Goal: Information Seeking & Learning: Learn about a topic

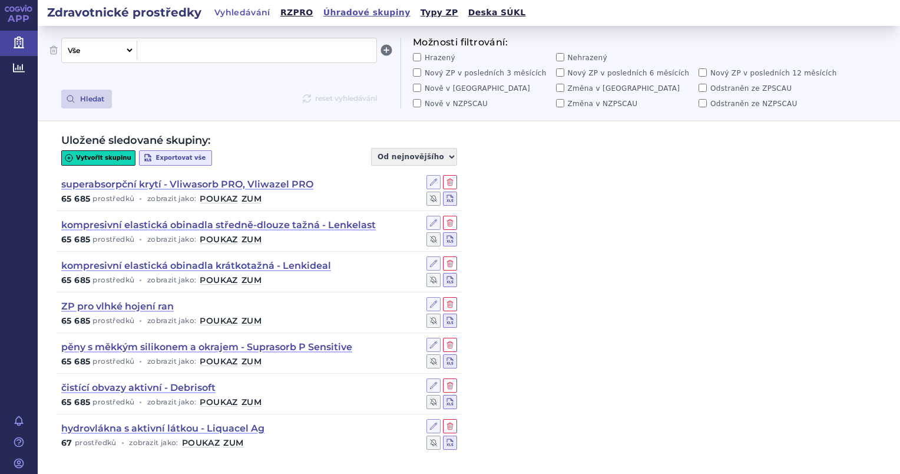
click at [342, 11] on link "Úhradové skupiny" at bounding box center [367, 13] width 94 height 16
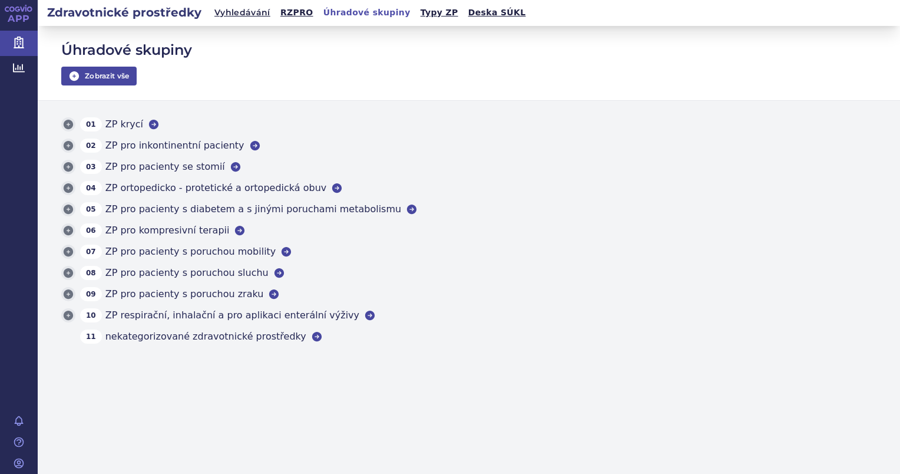
drag, startPoint x: 239, startPoint y: 12, endPoint x: 478, endPoint y: 172, distance: 287.6
click at [478, 172] on div "03 ZP pro pacienty se stomií" at bounding box center [468, 167] width 815 height 14
click at [149, 123] on icon at bounding box center [153, 124] width 9 height 9
click at [68, 123] on icon at bounding box center [68, 124] width 9 height 9
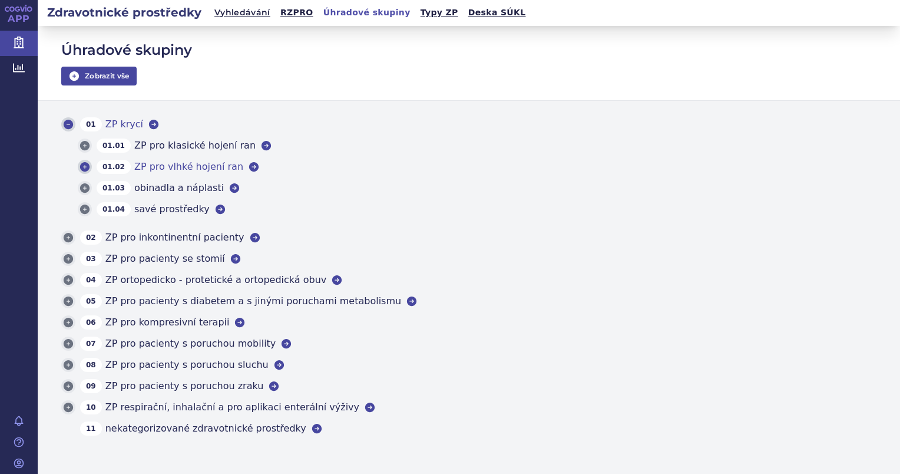
click at [87, 166] on icon at bounding box center [84, 166] width 9 height 9
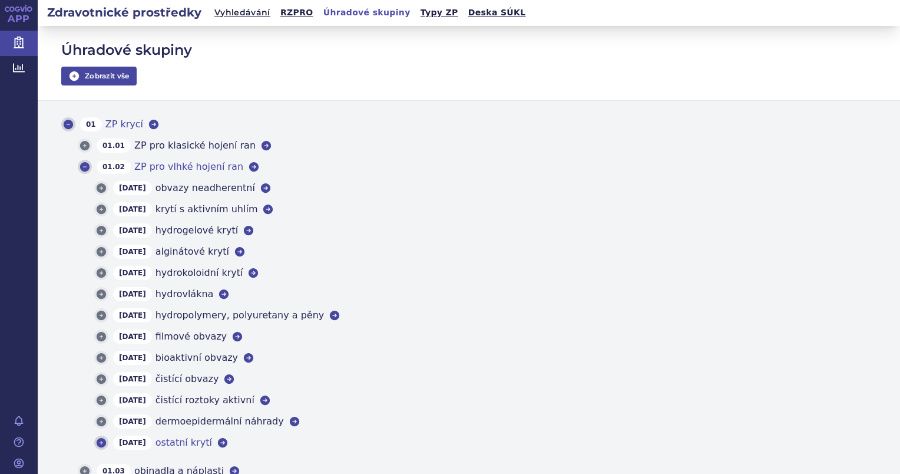
click at [101, 441] on icon at bounding box center [101, 442] width 9 height 9
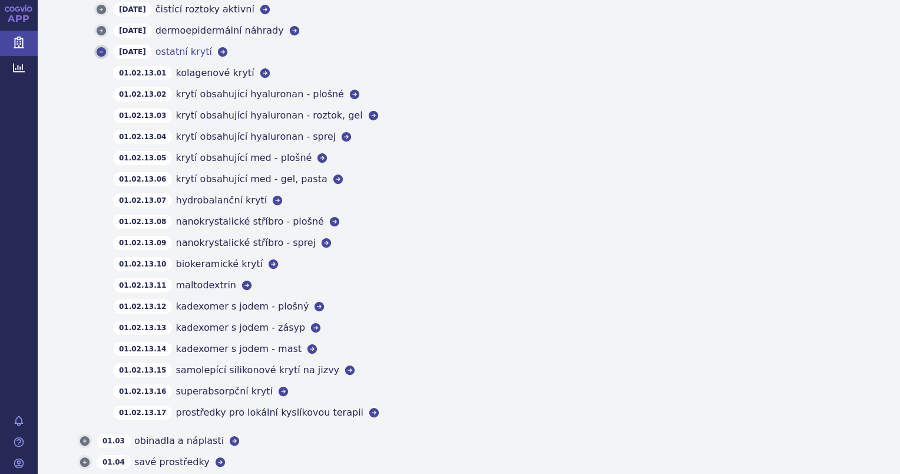
scroll to position [391, 0]
click at [277, 389] on icon at bounding box center [283, 391] width 12 height 12
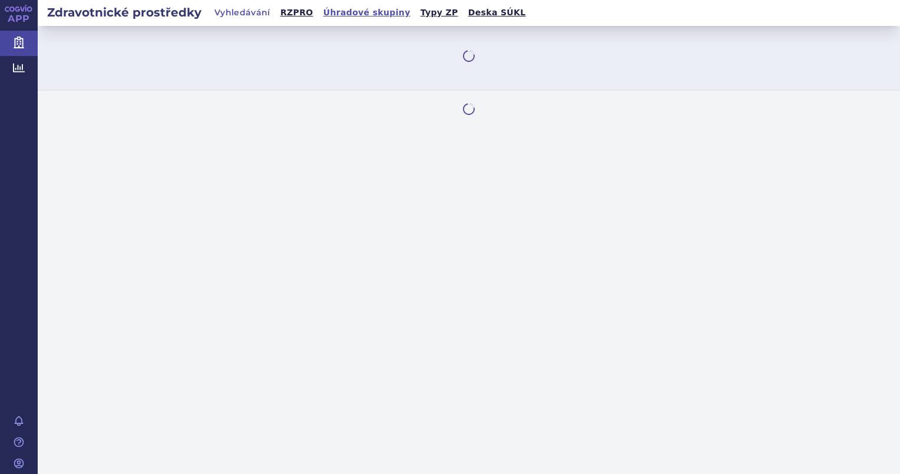
select select "filter-category-tree"
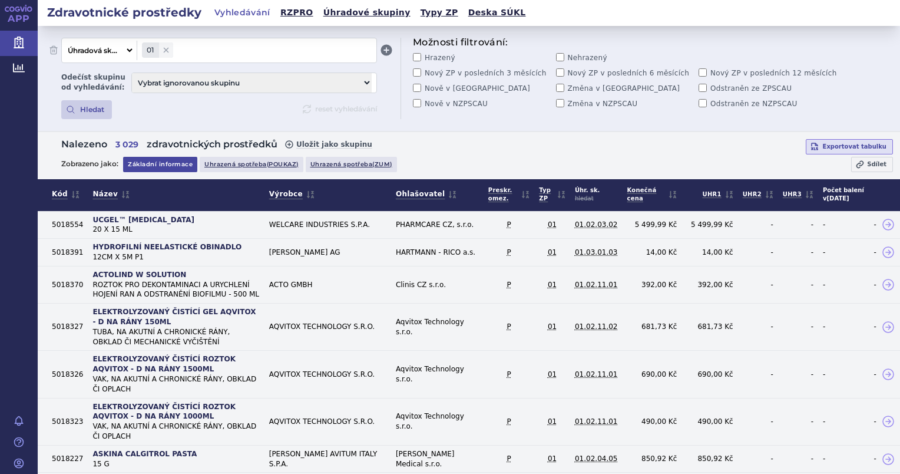
click at [221, 51] on span at bounding box center [275, 49] width 194 height 15
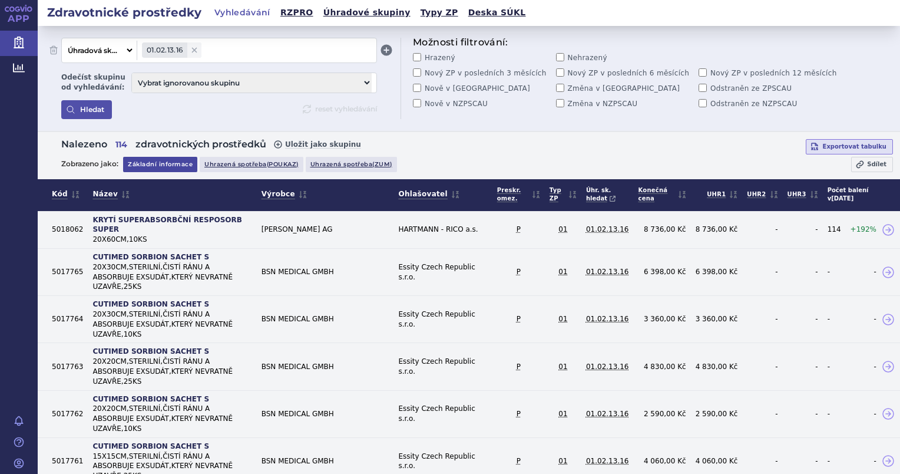
click at [87, 111] on button "Hledat" at bounding box center [86, 109] width 51 height 19
click at [339, 16] on link "Úhradové skupiny" at bounding box center [367, 13] width 94 height 16
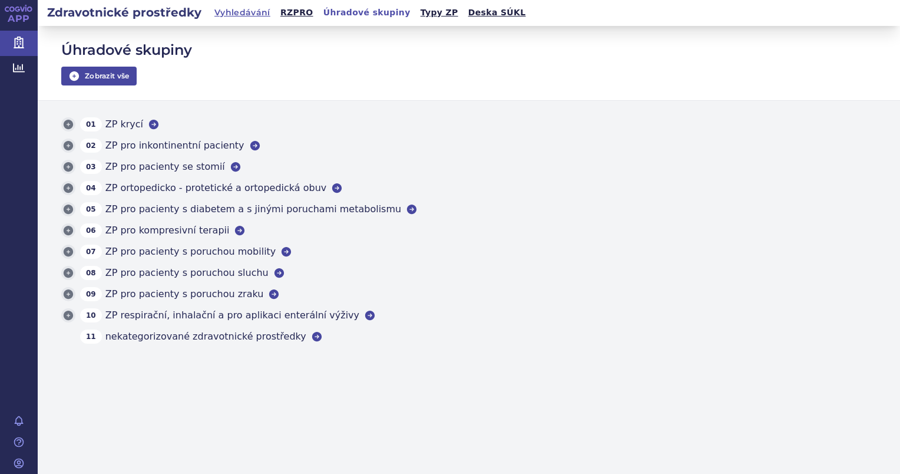
click at [229, 12] on link "Vyhledávání" at bounding box center [242, 13] width 63 height 16
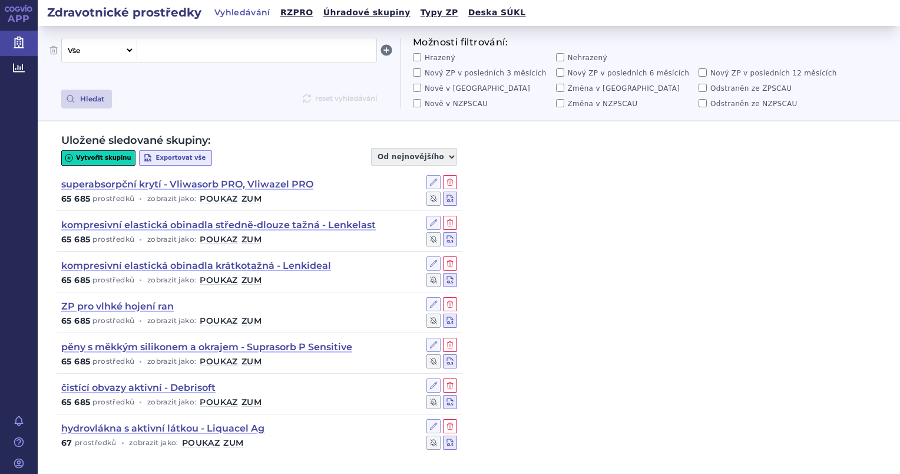
click at [187, 52] on span at bounding box center [257, 49] width 230 height 15
click at [85, 96] on button "Hledat" at bounding box center [86, 99] width 51 height 19
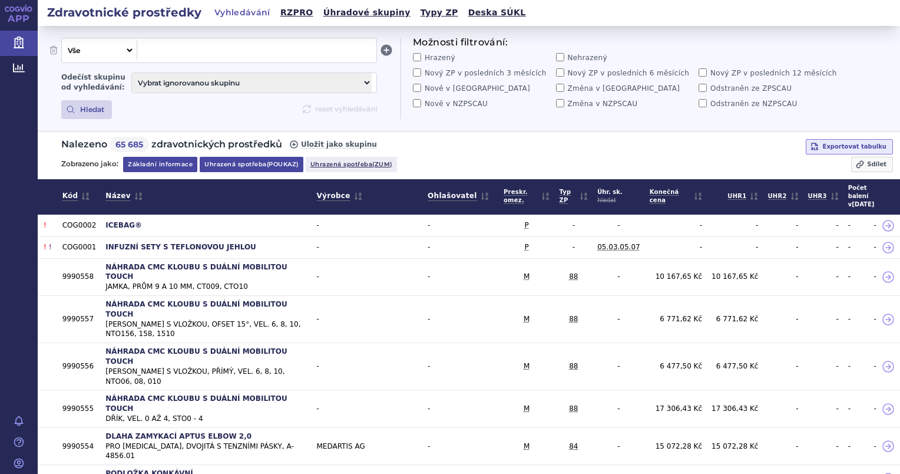
click at [270, 163] on span "(poukaz)" at bounding box center [283, 164] width 32 height 8
click at [223, 49] on span at bounding box center [257, 49] width 230 height 15
click at [271, 164] on span "(poukaz)" at bounding box center [283, 164] width 32 height 8
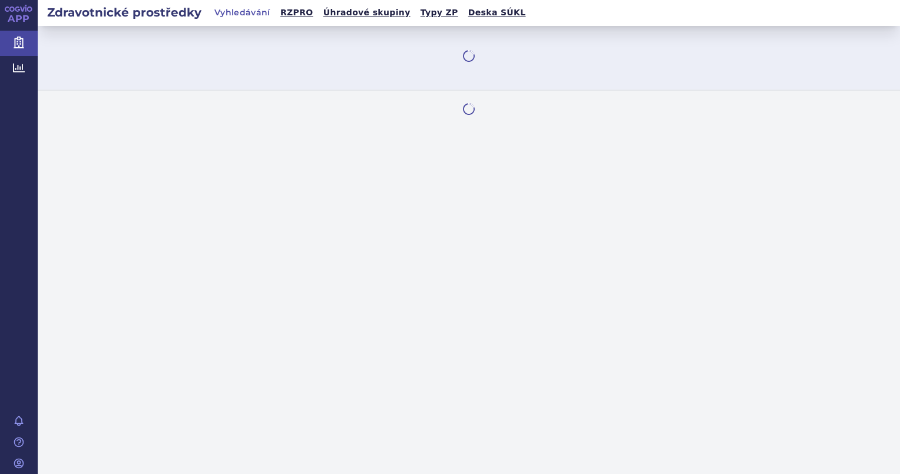
select select "filter-category-tree"
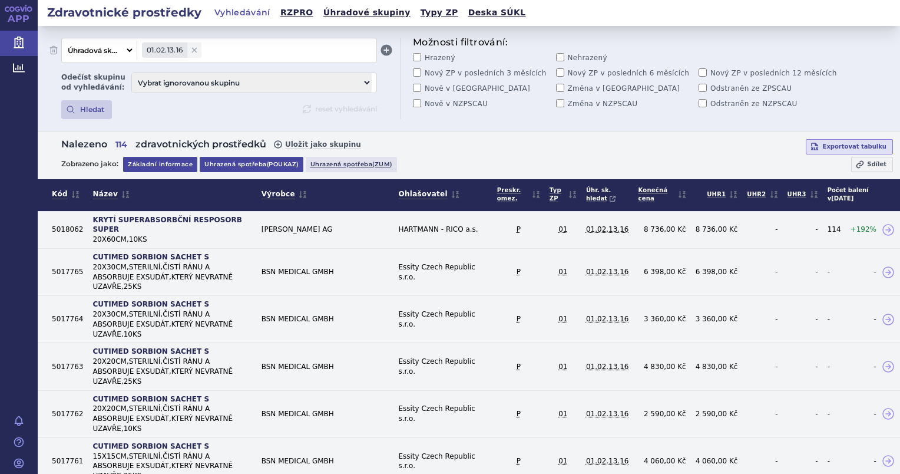
click at [259, 165] on link "Uhrazená spotřeba (poukaz)" at bounding box center [252, 164] width 104 height 15
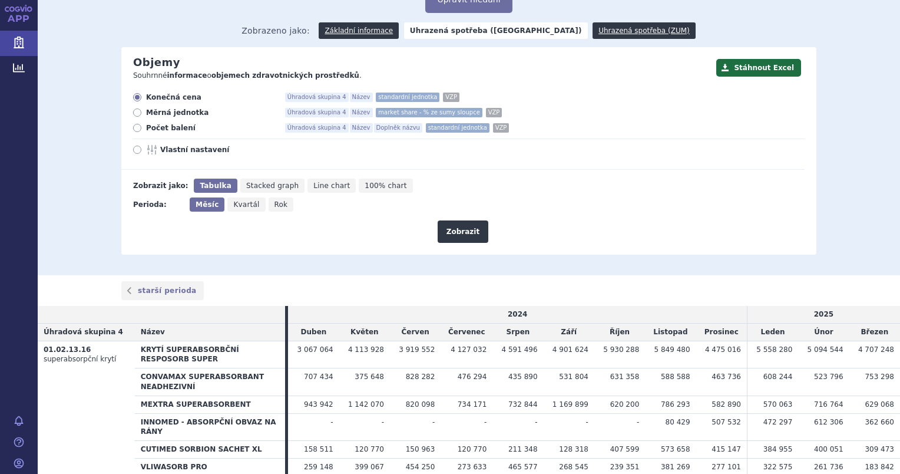
scroll to position [82, 0]
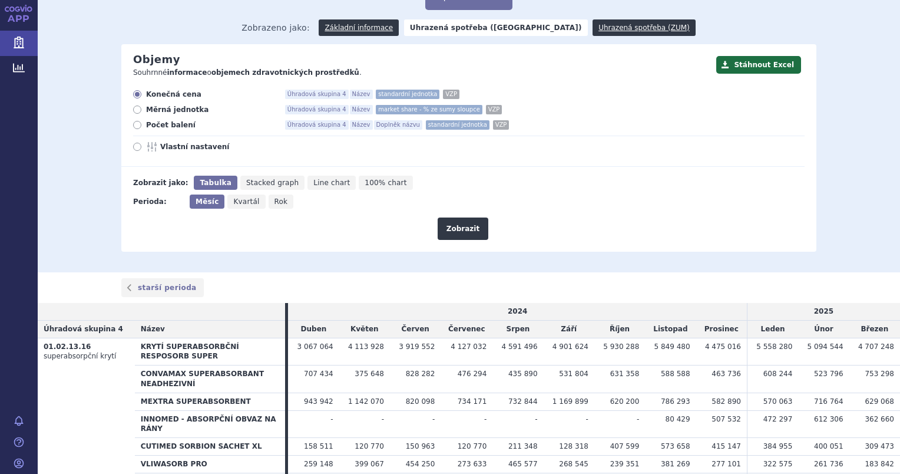
click at [244, 202] on span "Kvartál" at bounding box center [246, 201] width 26 height 8
click at [235, 202] on input "Kvartál" at bounding box center [231, 198] width 8 height 8
radio input "true"
click at [133, 147] on icon at bounding box center [137, 147] width 8 height 8
click at [134, 147] on input "Vlastní nastavení" at bounding box center [138, 148] width 8 height 8
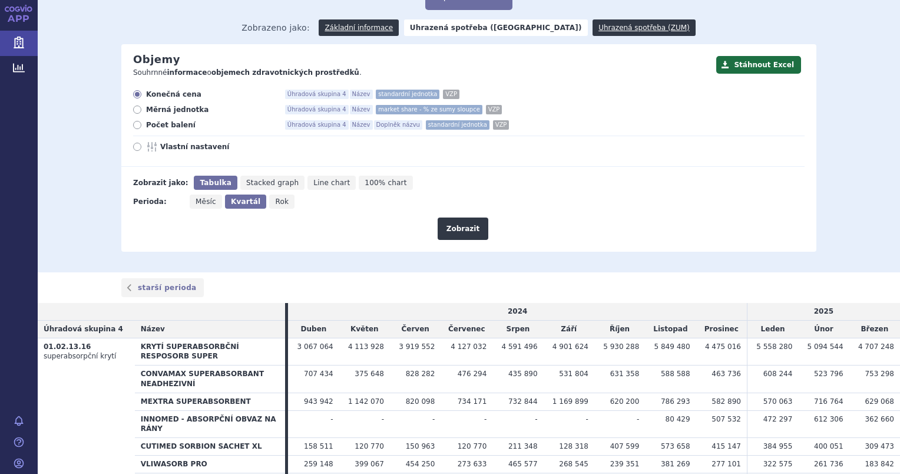
radio input "true"
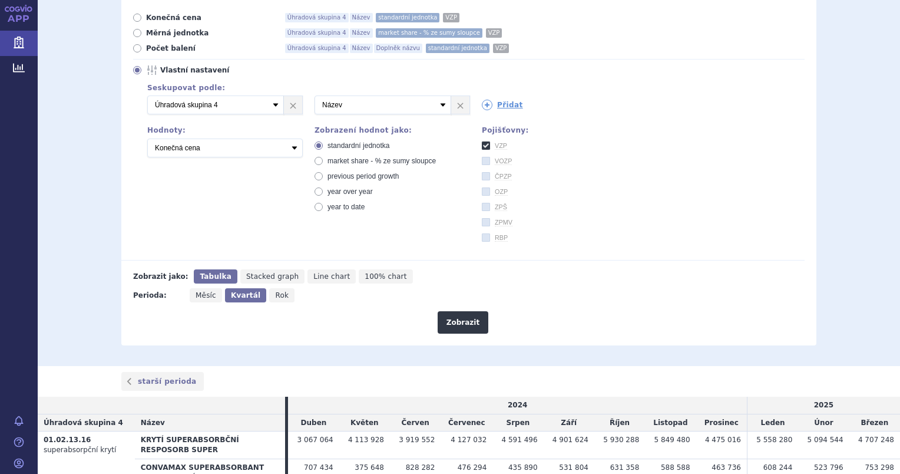
scroll to position [153, 0]
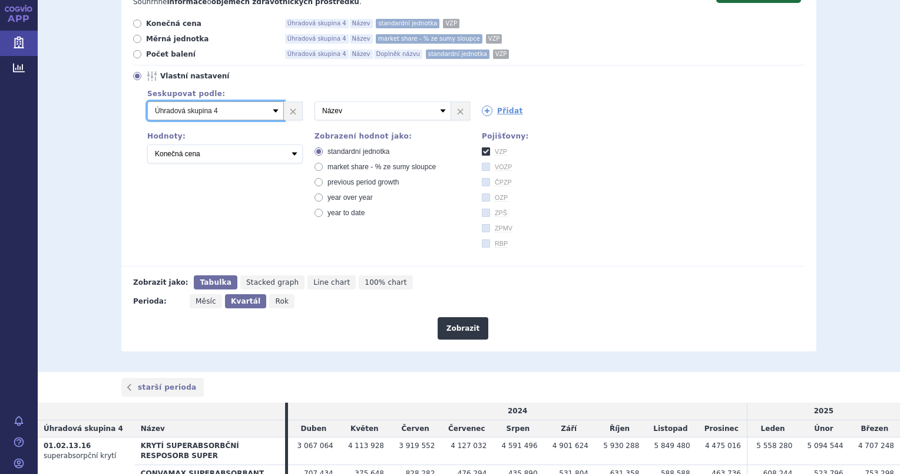
click at [269, 111] on select "Vyberte groupování Název Doplněk názvu Kód pojišťovny SÚKL kód Úhradová skupina…" at bounding box center [215, 110] width 137 height 19
select select "notifier"
click at [147, 101] on select "Vyberte groupování Název Doplněk názvu Kód pojišťovny SÚKL kód Úhradová skupina…" at bounding box center [215, 110] width 137 height 19
click at [457, 332] on button "Zobrazit" at bounding box center [463, 328] width 51 height 22
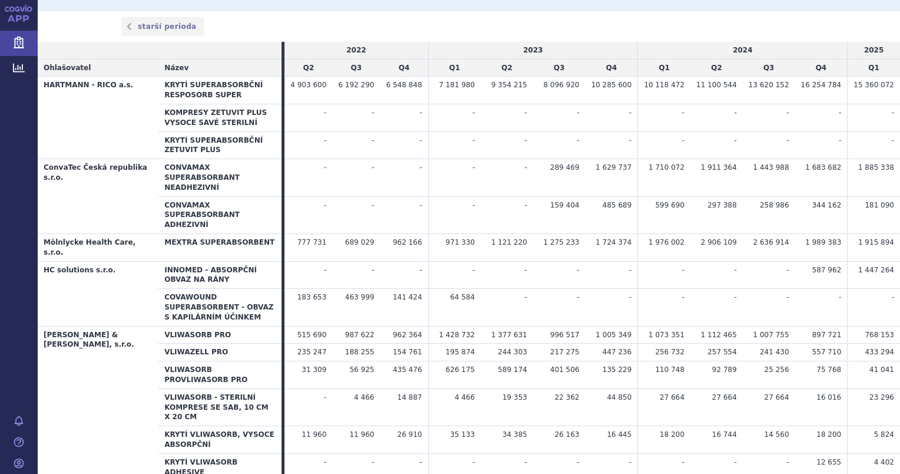
scroll to position [513, 0]
click at [457, 389] on td "4 466" at bounding box center [454, 407] width 52 height 37
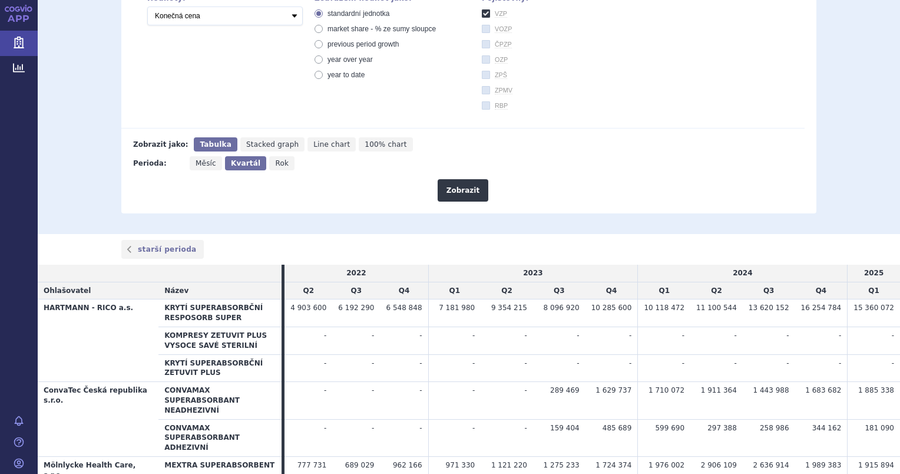
scroll to position [292, 0]
click at [336, 28] on span "market share - % ze sumy sloupce" at bounding box center [382, 28] width 108 height 8
click at [323, 28] on input "market share - % ze sumy sloupce" at bounding box center [320, 30] width 8 height 8
radio input "true"
click at [461, 191] on button "Zobrazit" at bounding box center [463, 190] width 51 height 22
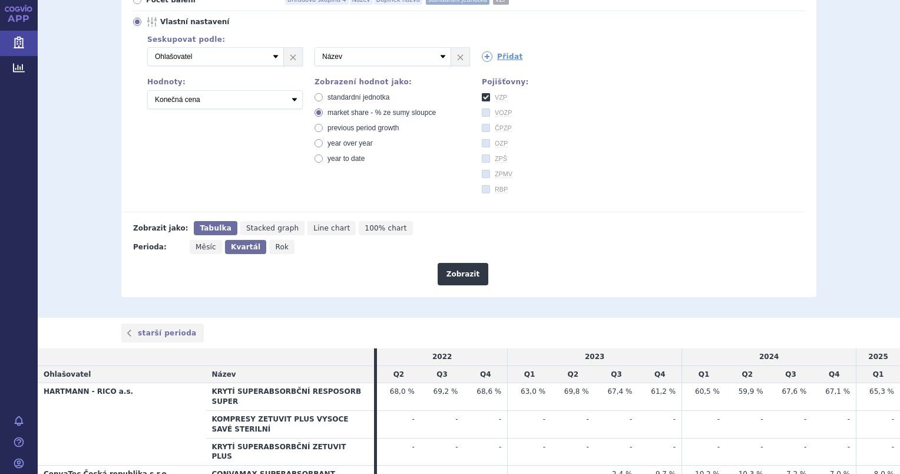
scroll to position [207, 0]
click at [275, 247] on span "Rok" at bounding box center [282, 247] width 14 height 8
click at [269, 247] on input "Rok" at bounding box center [273, 244] width 8 height 8
radio input "true"
click at [462, 276] on button "Zobrazit" at bounding box center [463, 274] width 51 height 22
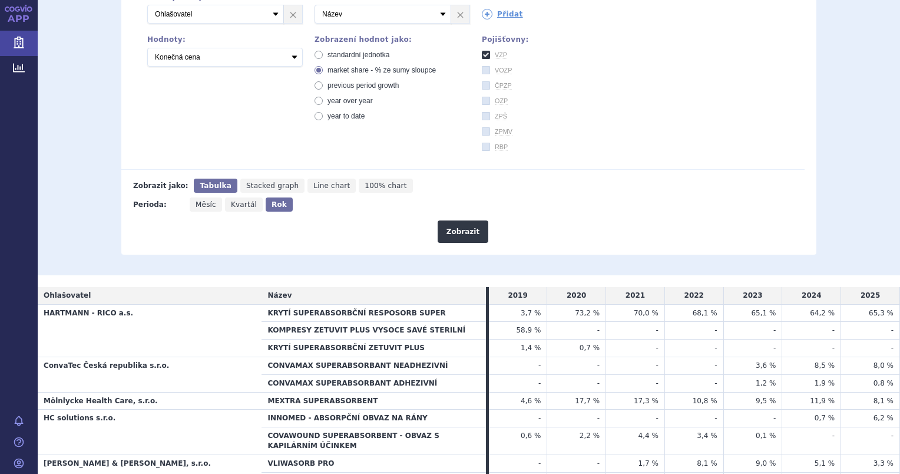
scroll to position [249, 0]
click at [334, 57] on span "standardní jednotka" at bounding box center [359, 55] width 62 height 8
click at [323, 57] on input "standardní jednotka" at bounding box center [320, 57] width 8 height 8
radio input "true"
click at [465, 231] on button "Zobrazit" at bounding box center [463, 232] width 51 height 22
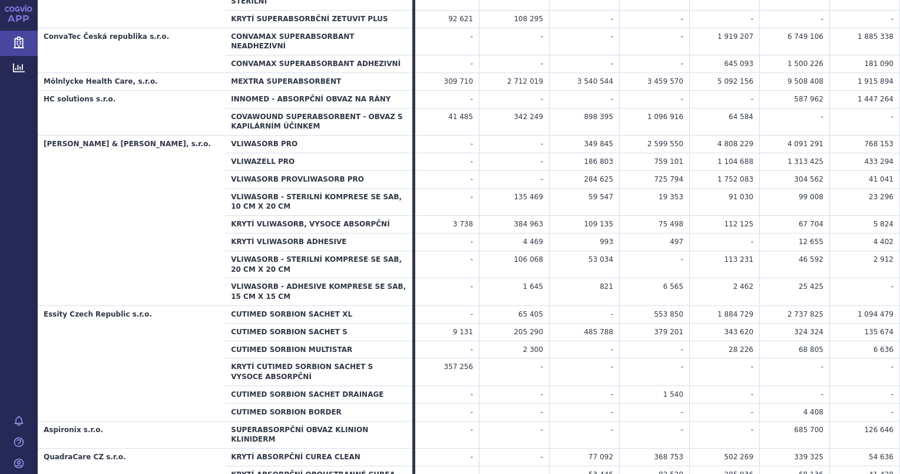
scroll to position [598, 0]
